Goal: Task Accomplishment & Management: Manage account settings

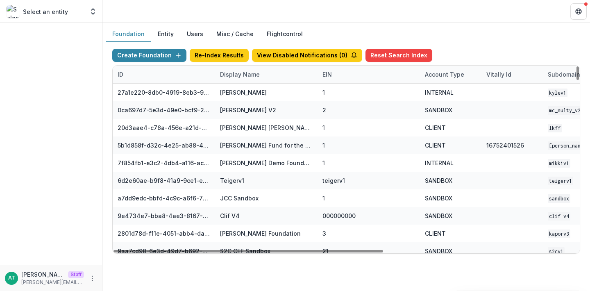
click at [237, 77] on div "Display Name" at bounding box center [240, 74] width 50 height 9
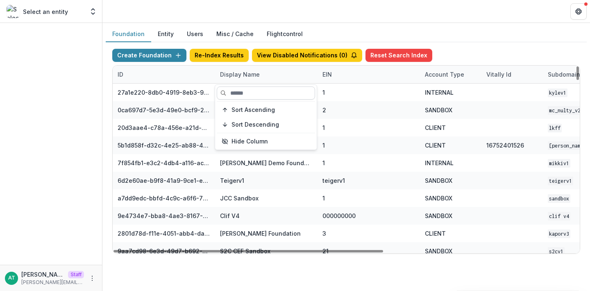
click at [237, 89] on input at bounding box center [266, 92] width 98 height 13
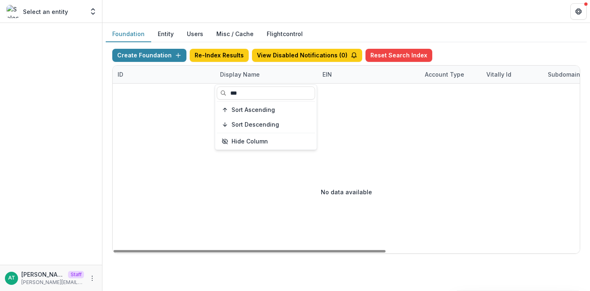
type input "***"
click at [249, 10] on header at bounding box center [346, 11] width 488 height 23
click at [238, 73] on div "Display Name" at bounding box center [240, 74] width 50 height 9
drag, startPoint x: 241, startPoint y: 90, endPoint x: 218, endPoint y: 87, distance: 23.1
click at [218, 88] on input "***" at bounding box center [266, 92] width 98 height 13
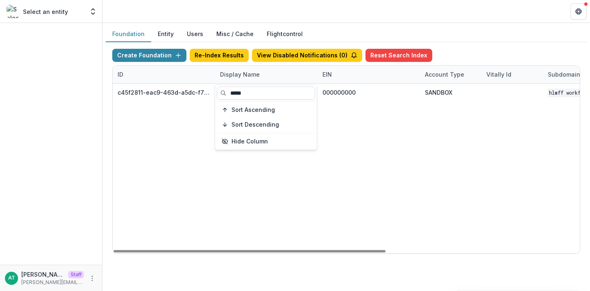
type input "*****"
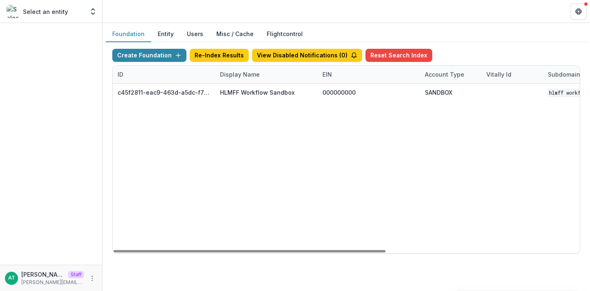
click at [275, 13] on header at bounding box center [346, 11] width 488 height 23
click at [251, 69] on div "Display Name" at bounding box center [266, 75] width 102 height 18
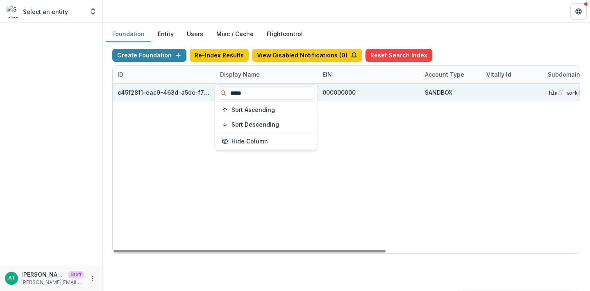
drag, startPoint x: 251, startPoint y: 92, endPoint x: 206, endPoint y: 92, distance: 45.1
click at [206, 92] on body "Skip to content Select an entity Aggregate Analysis Foundations Ruthwick Founda…" at bounding box center [295, 145] width 590 height 291
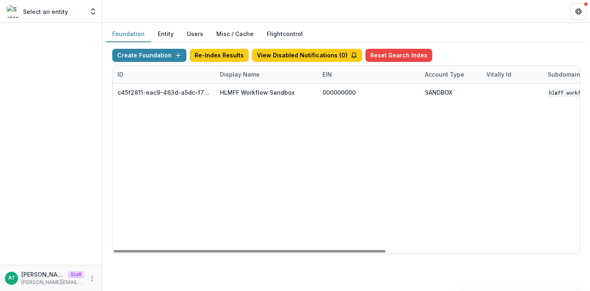
click at [227, 77] on div "Display Name" at bounding box center [240, 74] width 50 height 9
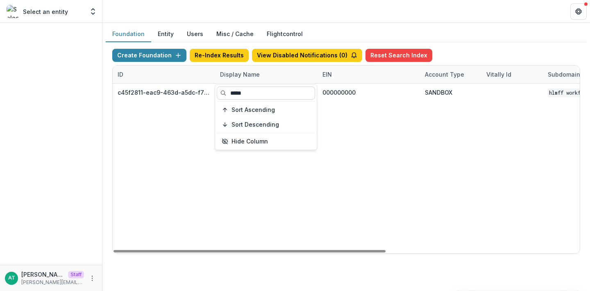
drag, startPoint x: 242, startPoint y: 91, endPoint x: 230, endPoint y: 91, distance: 12.3
click at [230, 91] on input "*****" at bounding box center [266, 92] width 98 height 13
type input "*"
type input "****"
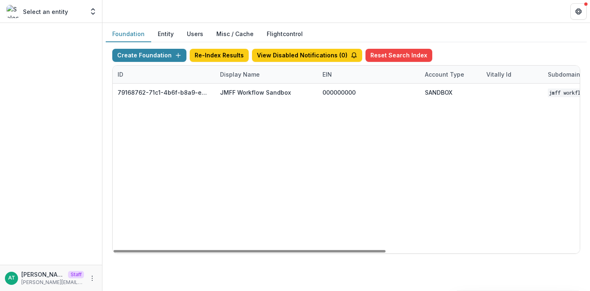
click at [268, 9] on header at bounding box center [346, 11] width 488 height 23
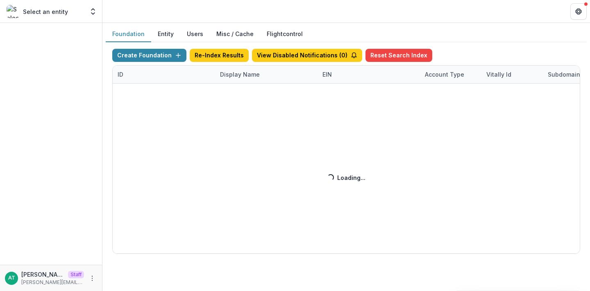
click at [237, 74] on div "Create Foundation Re-Index Results View Disabled Notifications ( 0 ) Reset Sear…" at bounding box center [346, 151] width 468 height 205
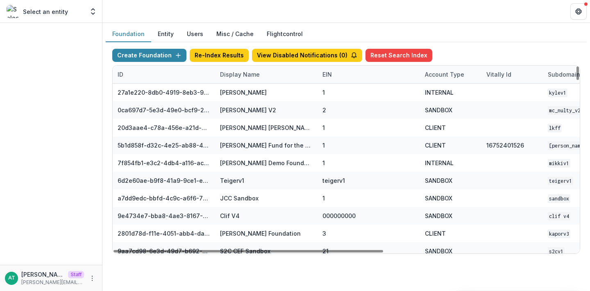
click at [236, 77] on div "Display Name" at bounding box center [240, 74] width 50 height 9
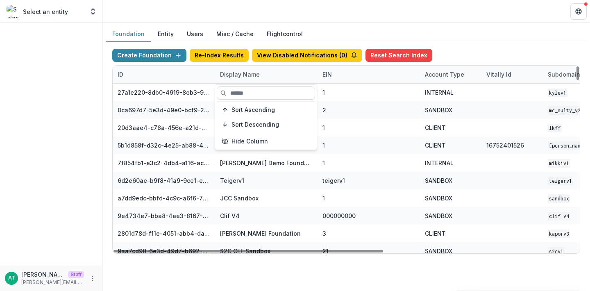
click at [241, 90] on input at bounding box center [266, 92] width 98 height 13
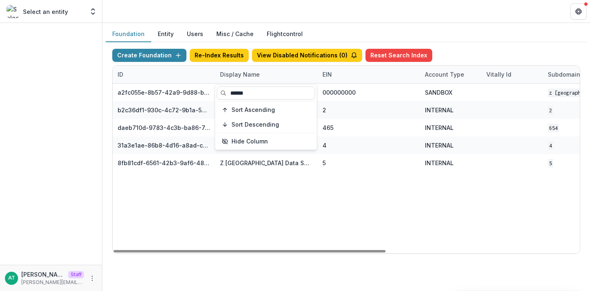
type input "******"
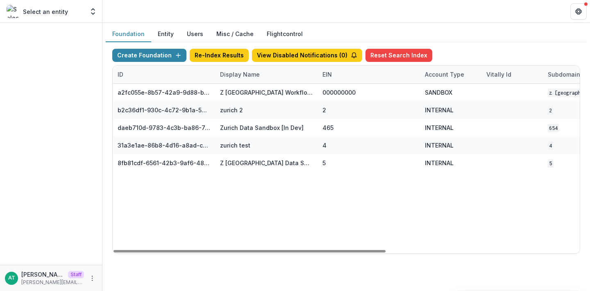
click at [254, 12] on header at bounding box center [346, 11] width 488 height 23
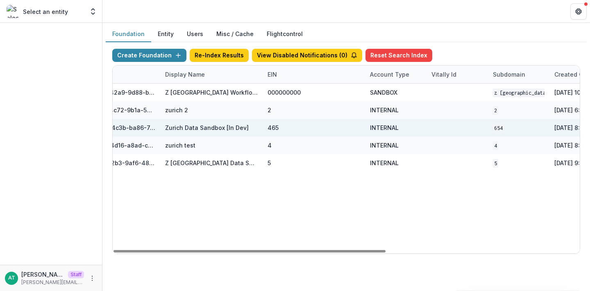
scroll to position [0, 332]
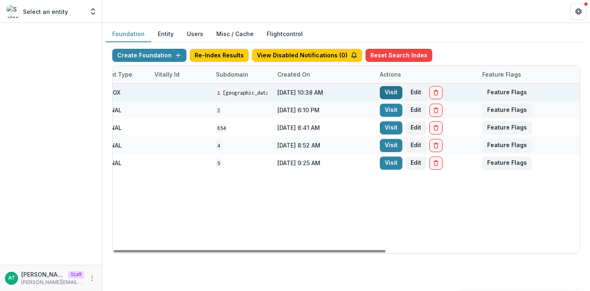
click at [391, 92] on link "Visit" at bounding box center [391, 92] width 23 height 13
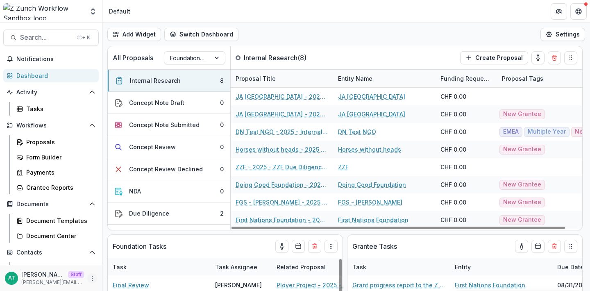
click at [89, 275] on icon "More" at bounding box center [92, 278] width 7 height 7
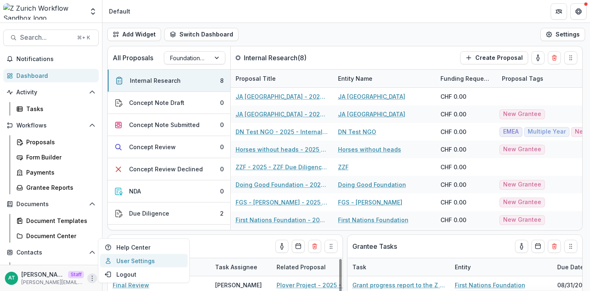
click at [130, 257] on link "User Settings" at bounding box center [144, 261] width 88 height 14
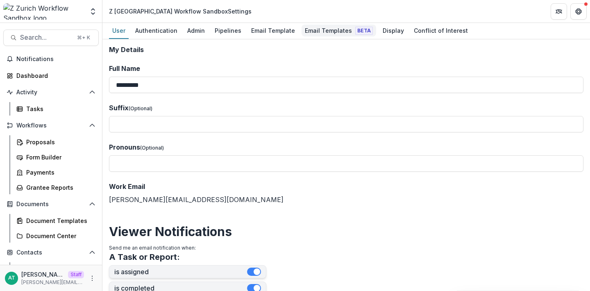
click at [320, 27] on div "Email Templates Beta" at bounding box center [339, 31] width 75 height 12
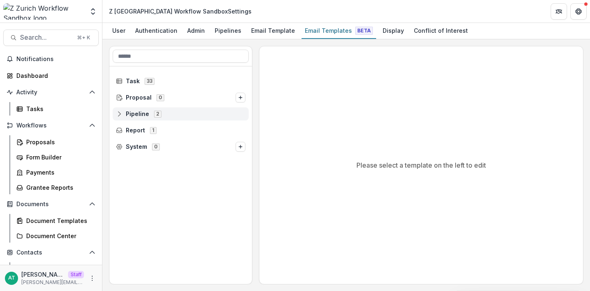
click at [136, 112] on span "Pipeline" at bounding box center [137, 114] width 23 height 7
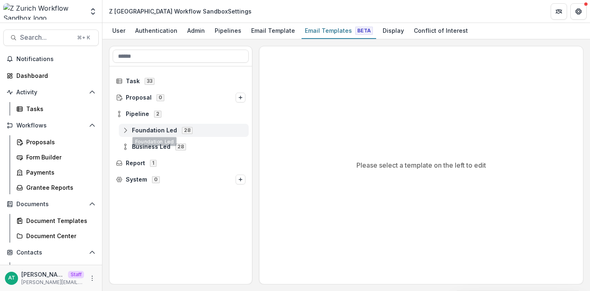
click at [158, 132] on span "Foundation Led" at bounding box center [154, 130] width 45 height 7
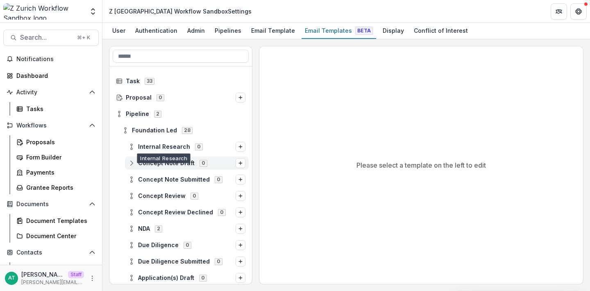
click at [157, 164] on span "Concept Note Draft" at bounding box center [166, 163] width 57 height 7
